Goal: Navigation & Orientation: Find specific page/section

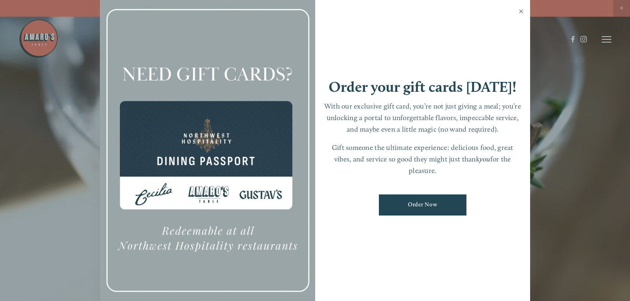
click at [520, 11] on link "Close" at bounding box center [521, 12] width 16 height 22
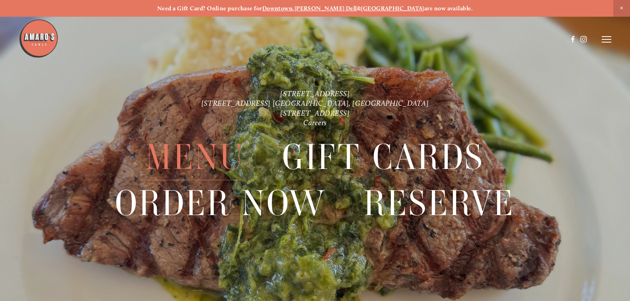
click at [180, 164] on span "Menu" at bounding box center [195, 157] width 99 height 46
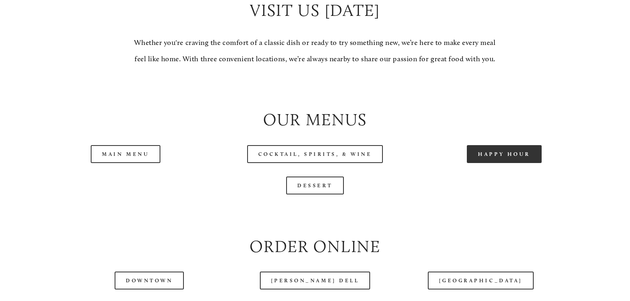
scroll to position [756, 0]
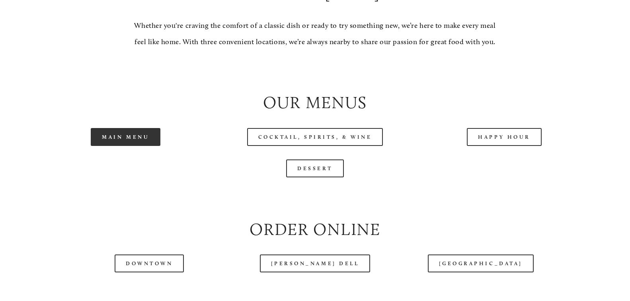
click at [123, 146] on link "Main Menu" at bounding box center [126, 137] width 70 height 18
